Goal: Find specific page/section: Find specific page/section

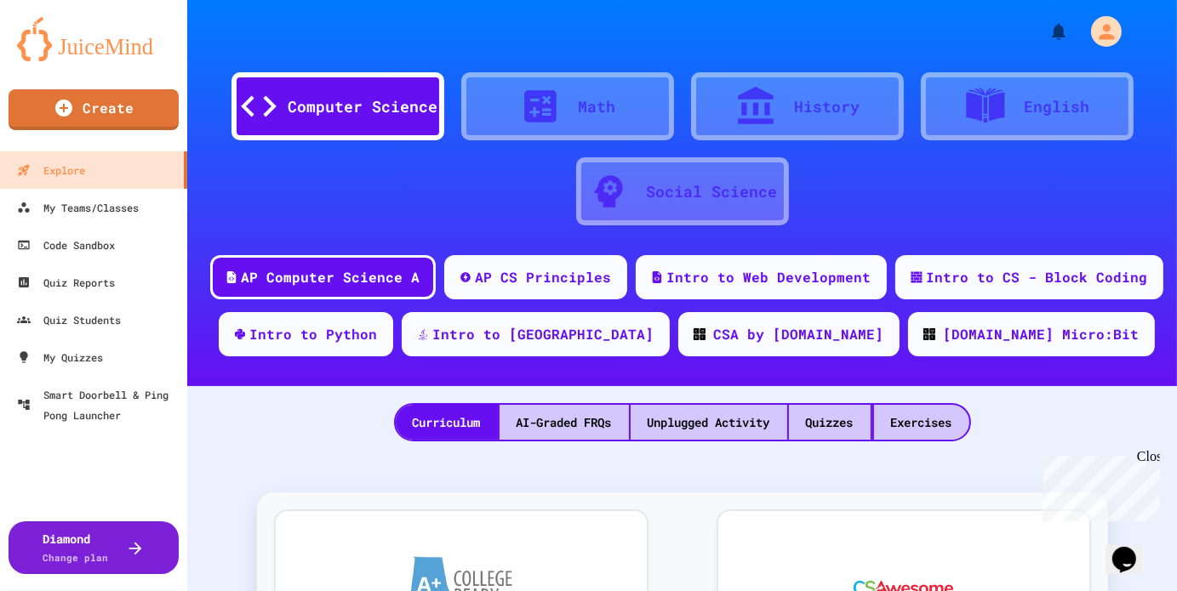
click at [1152, 459] on div "Close" at bounding box center [1146, 458] width 21 height 21
click at [88, 355] on div "My Quizzes" at bounding box center [58, 357] width 88 height 21
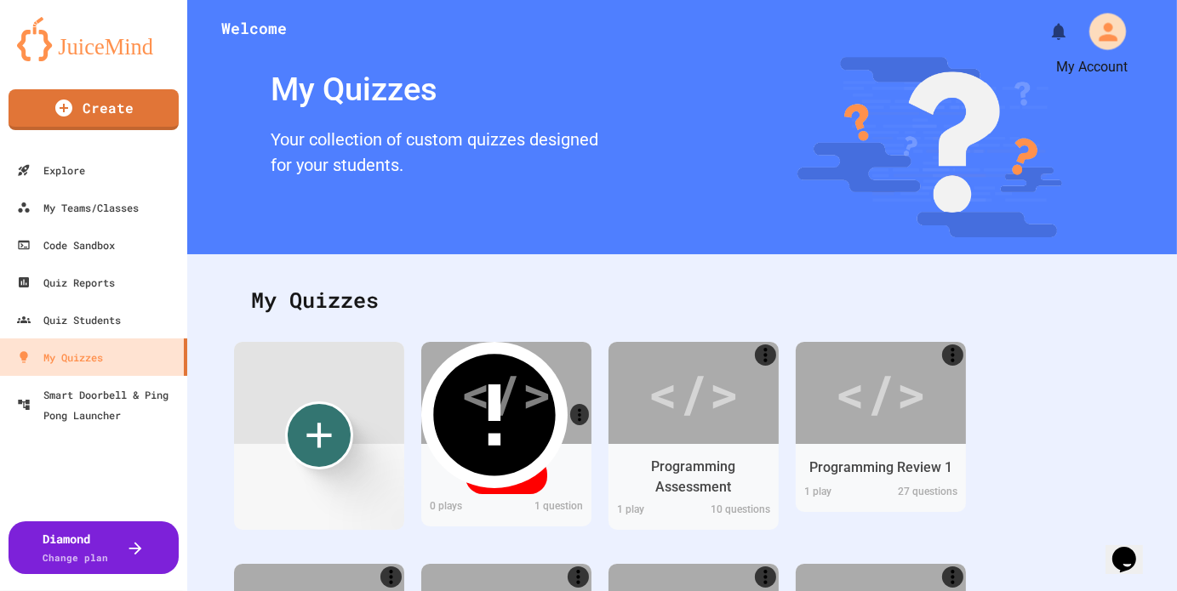
click at [1098, 35] on icon "My Account" at bounding box center [1107, 31] width 19 height 19
click at [1069, 590] on div at bounding box center [588, 591] width 1177 height 0
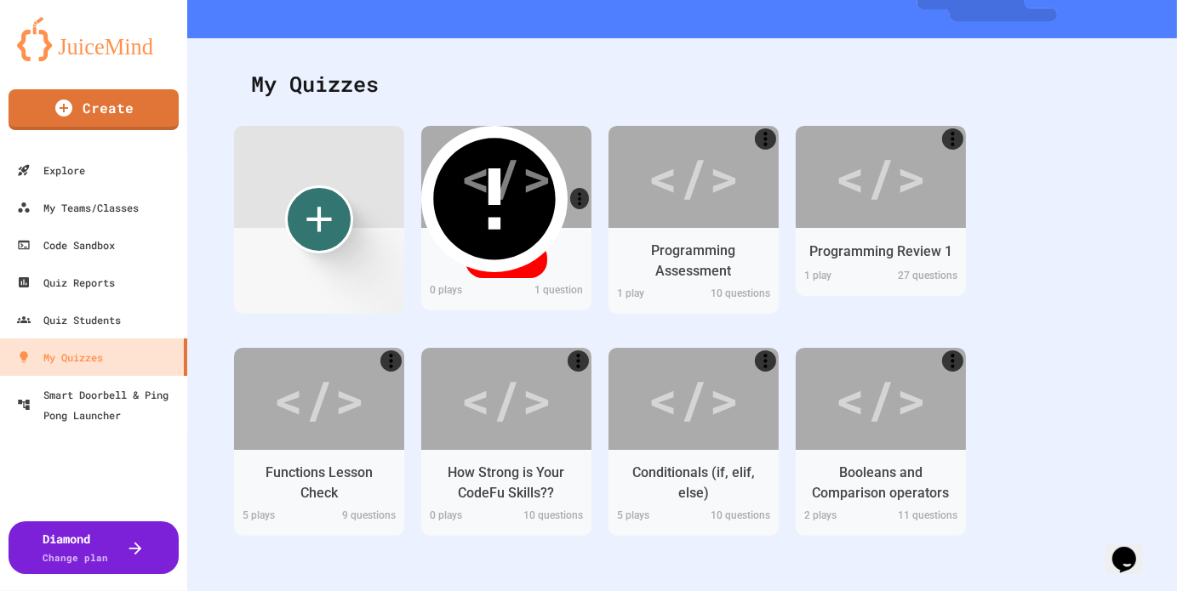
scroll to position [228, 0]
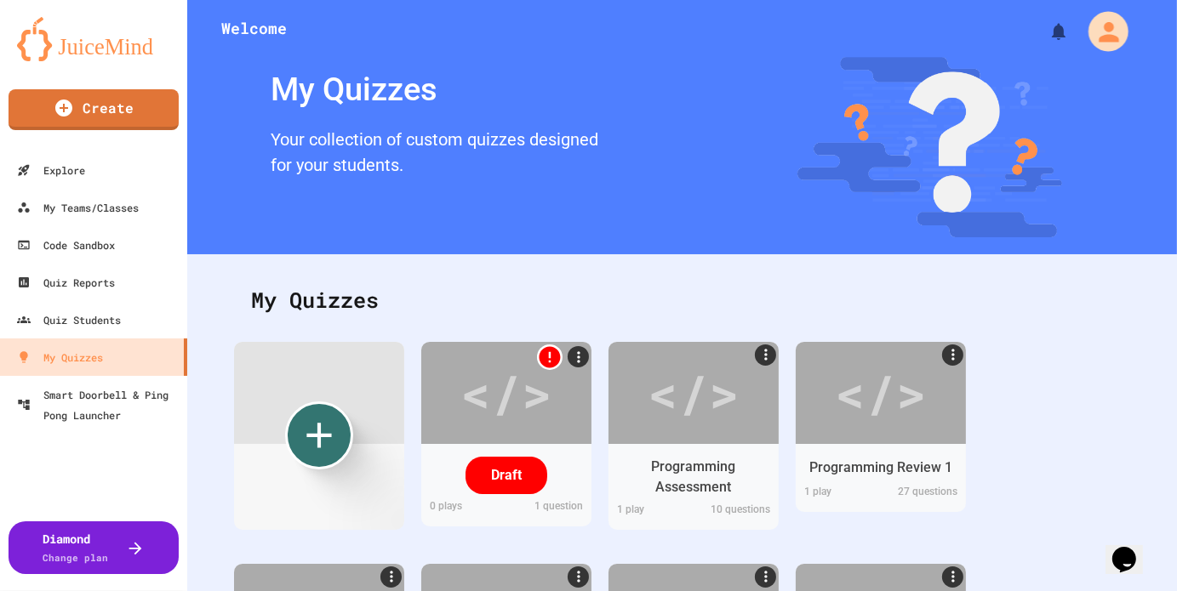
click at [1103, 49] on button "My Account" at bounding box center [1107, 31] width 51 height 51
